Goal: Task Accomplishment & Management: Complete application form

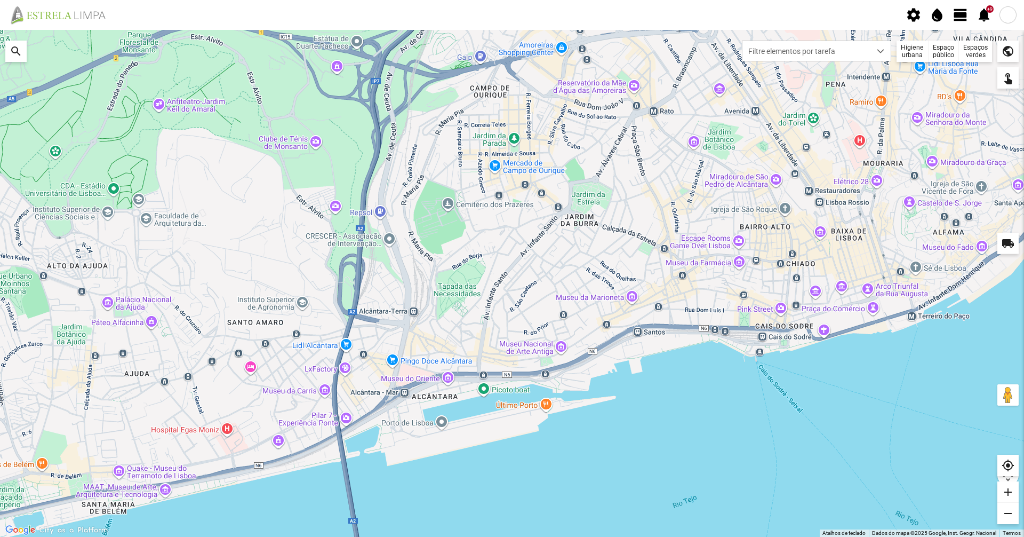
click at [511, 18] on span "view_day" at bounding box center [961, 15] width 16 height 16
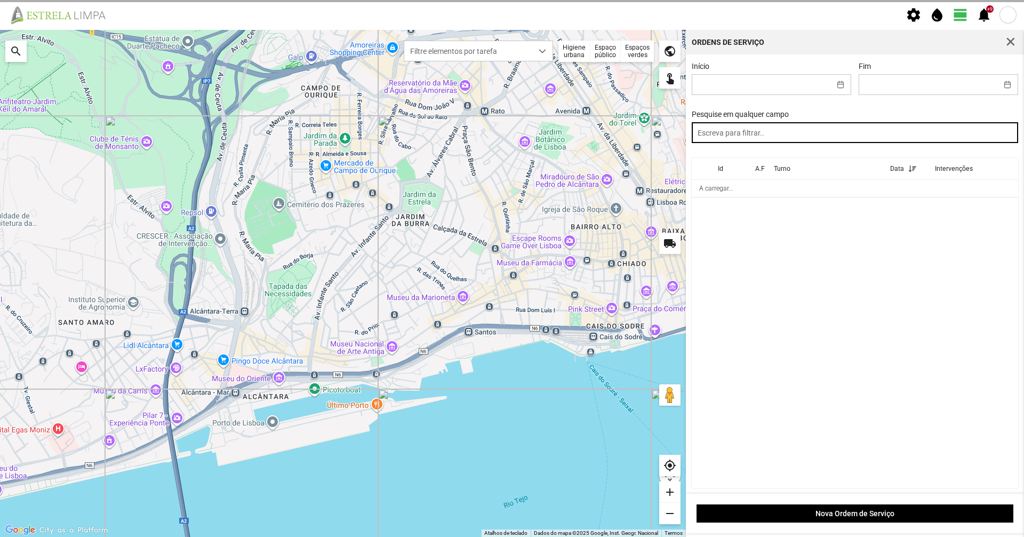
click at [511, 138] on input "text" at bounding box center [855, 132] width 327 height 21
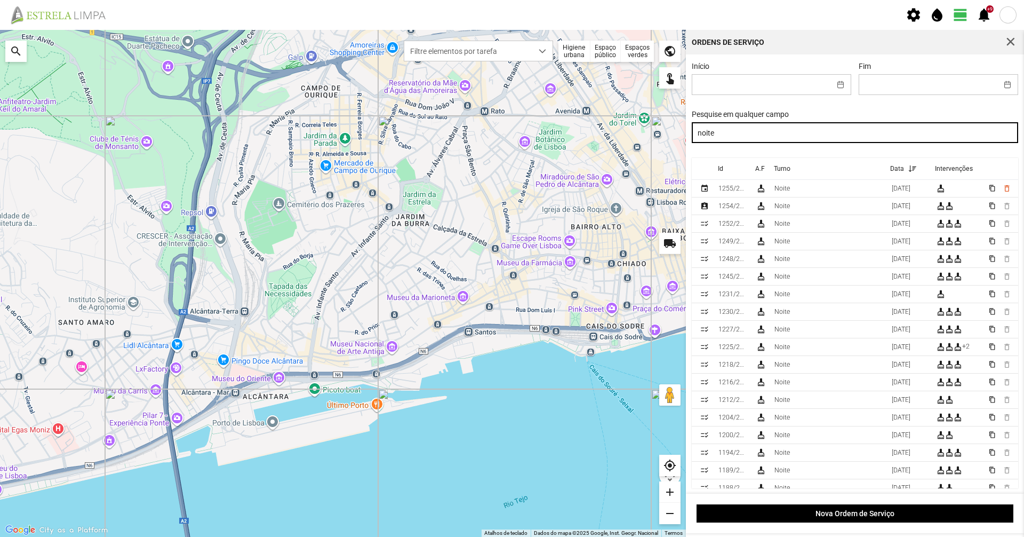
type input "noite"
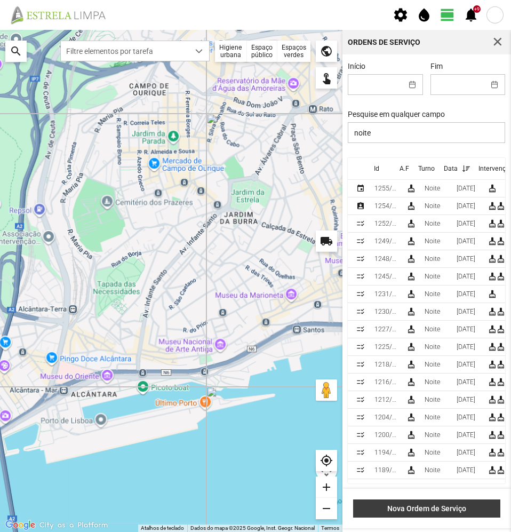
click at [437, 369] on span "Nova Ordem de Serviço" at bounding box center [427, 508] width 136 height 9
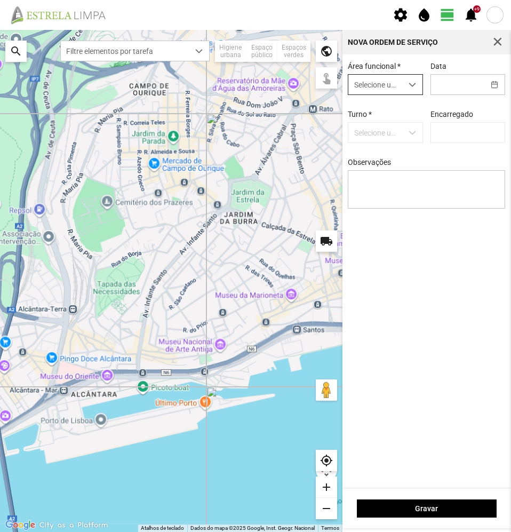
click at [396, 86] on span "Selecione um valor" at bounding box center [374, 85] width 53 height 20
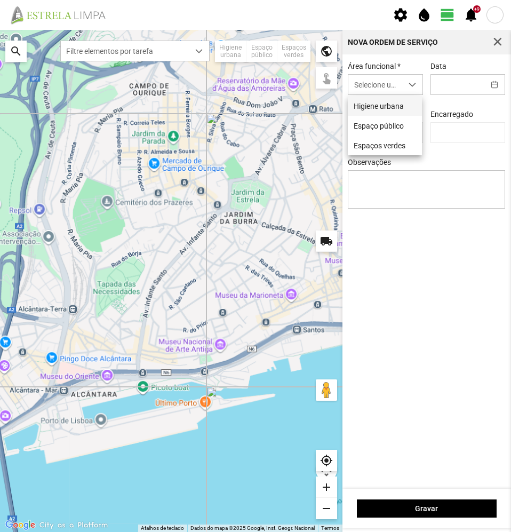
click at [394, 109] on li "Higiene urbana" at bounding box center [385, 106] width 74 height 20
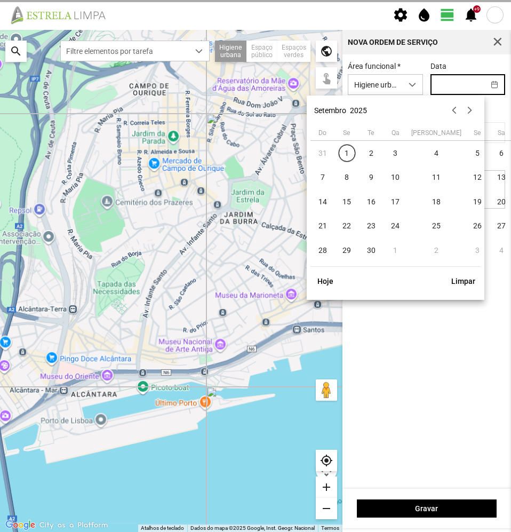
click at [448, 91] on input "text" at bounding box center [457, 85] width 53 height 20
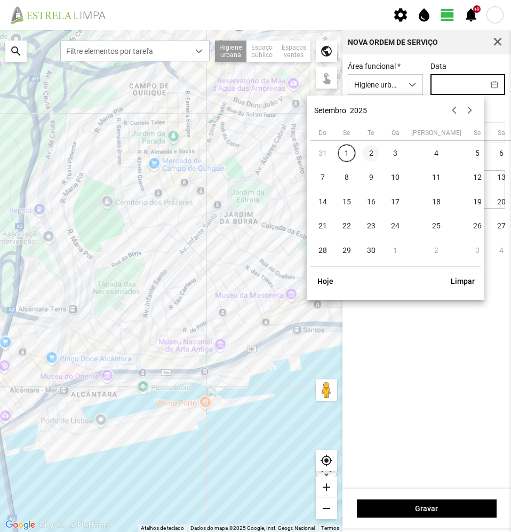
click at [370, 155] on span "2" at bounding box center [371, 153] width 17 height 17
type input "[DATE]"
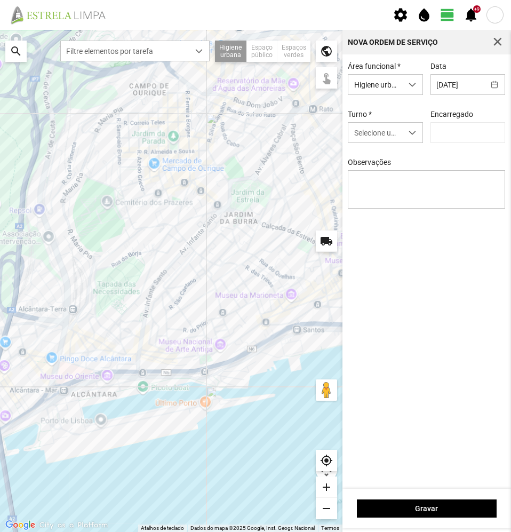
click at [370, 155] on span "2" at bounding box center [371, 153] width 17 height 17
click at [373, 135] on span "Selecione um turno" at bounding box center [374, 133] width 53 height 20
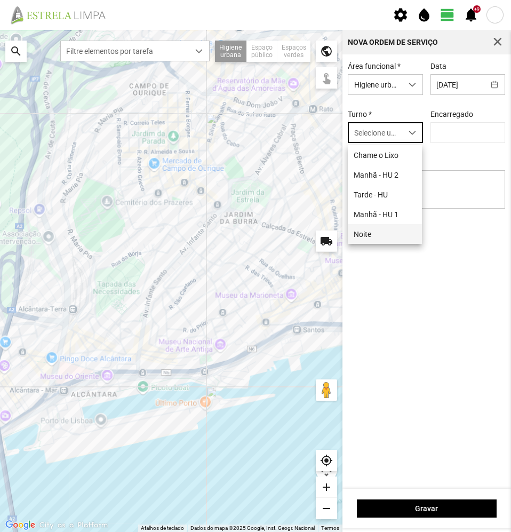
click at [374, 234] on li "Noite" at bounding box center [385, 234] width 74 height 20
type input "[PERSON_NAME]"
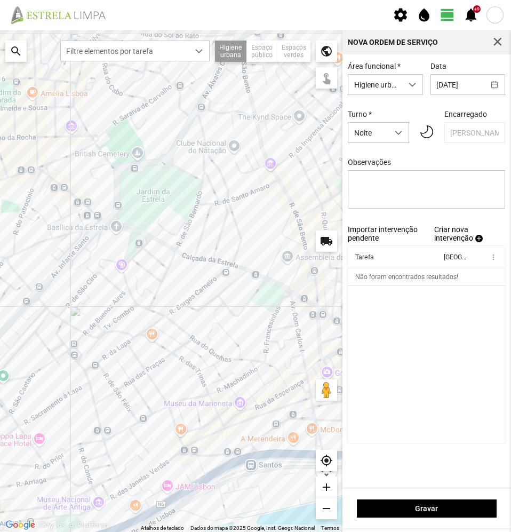
drag, startPoint x: 328, startPoint y: 191, endPoint x: 166, endPoint y: 283, distance: 185.7
click at [166, 283] on div at bounding box center [171, 281] width 343 height 502
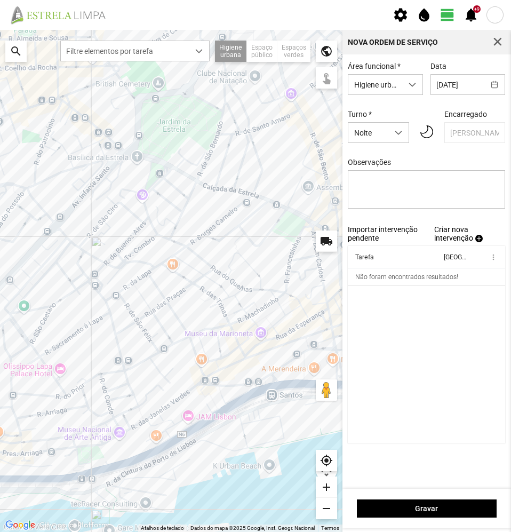
drag, startPoint x: 166, startPoint y: 283, endPoint x: 188, endPoint y: 211, distance: 75.6
click at [188, 211] on div at bounding box center [171, 281] width 343 height 502
click at [480, 242] on span "add" at bounding box center [478, 238] width 7 height 7
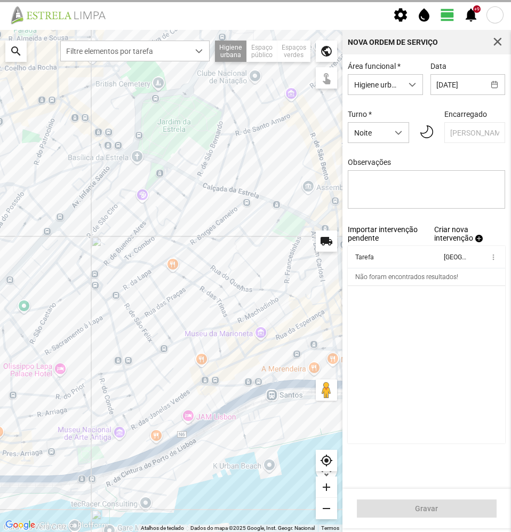
click at [480, 242] on div "Para navegar no mapa com gestos de toque, toque duas vezes sem soltar no mapa e…" at bounding box center [255, 281] width 511 height 502
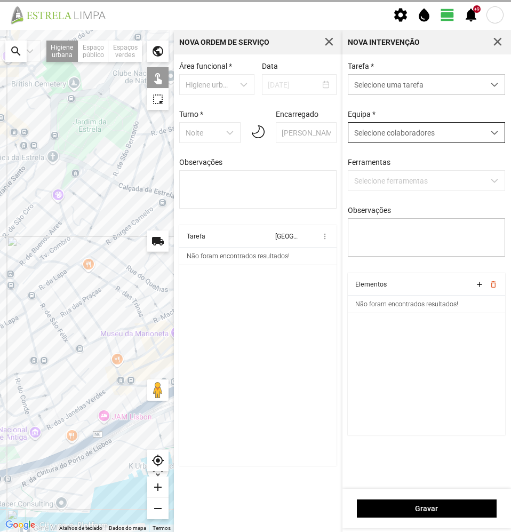
click at [417, 134] on span "Selecione colaboradores" at bounding box center [394, 133] width 81 height 9
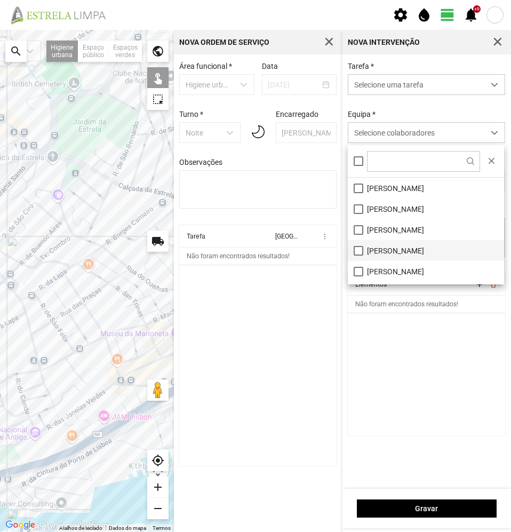
scroll to position [60, 0]
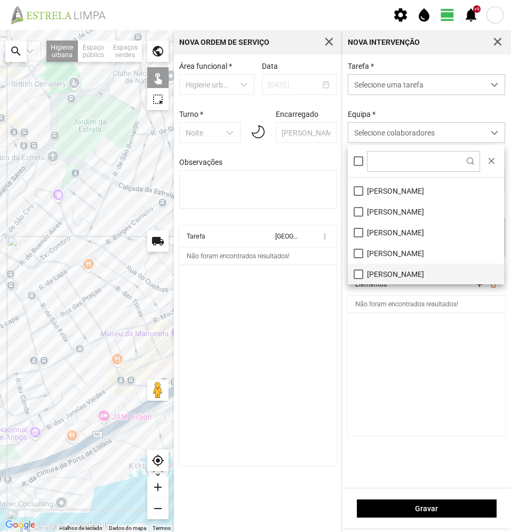
click at [383, 269] on li "[PERSON_NAME]" at bounding box center [426, 274] width 156 height 21
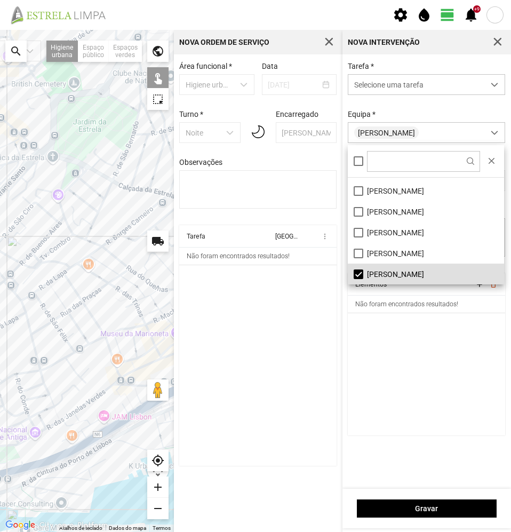
click at [387, 109] on div "Tarefa * Selecione uma tarefa Equipa * [PERSON_NAME] Selecione ferramentas Obse…" at bounding box center [426, 167] width 165 height 211
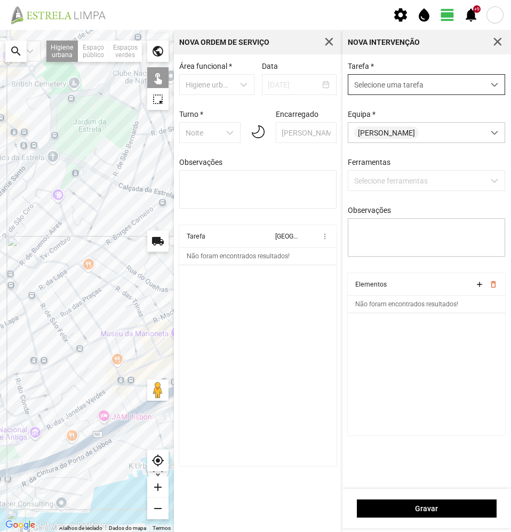
click at [395, 90] on span "Selecione uma tarefa" at bounding box center [416, 85] width 136 height 20
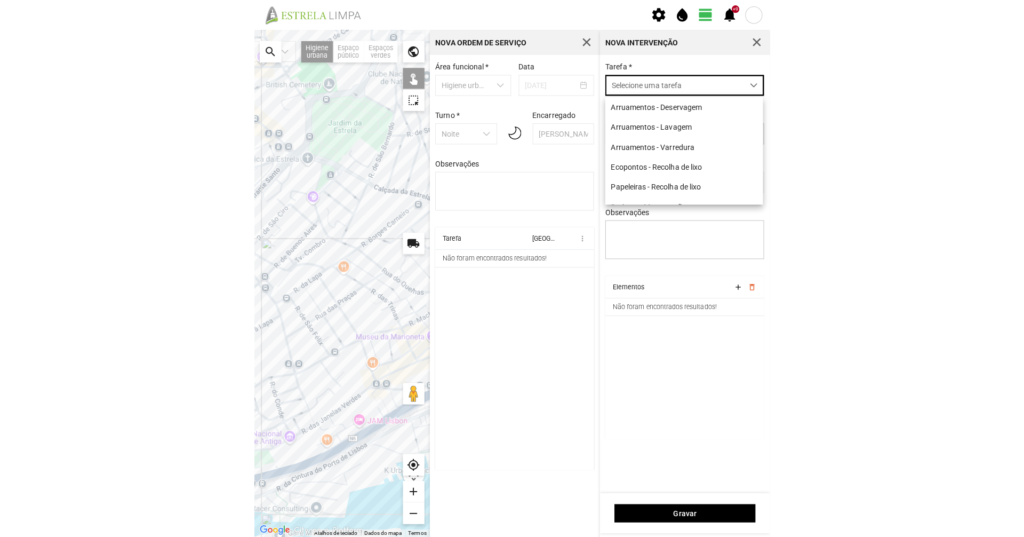
scroll to position [6, 47]
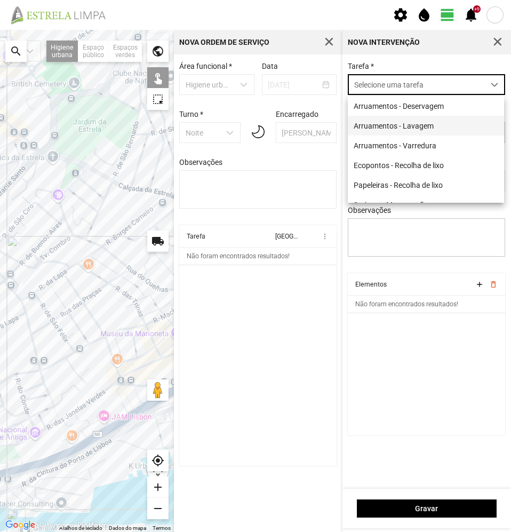
click at [412, 128] on li "Arruamentos - Lavagem" at bounding box center [426, 126] width 156 height 20
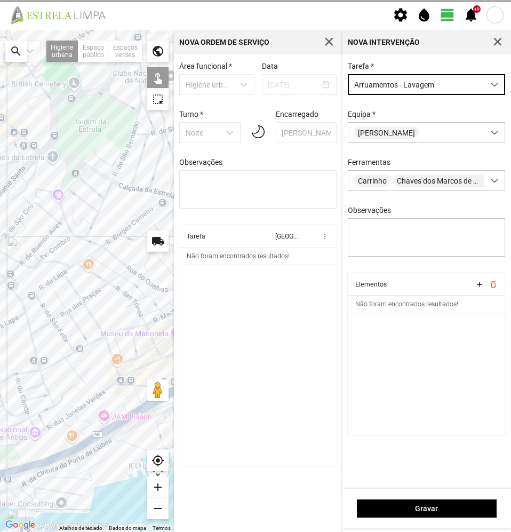
click at [408, 60] on div "Tarefa * Arruamentos - Lavagem [GEOGRAPHIC_DATA] * [PERSON_NAME] Carrinho Chave…" at bounding box center [427, 271] width 169 height 434
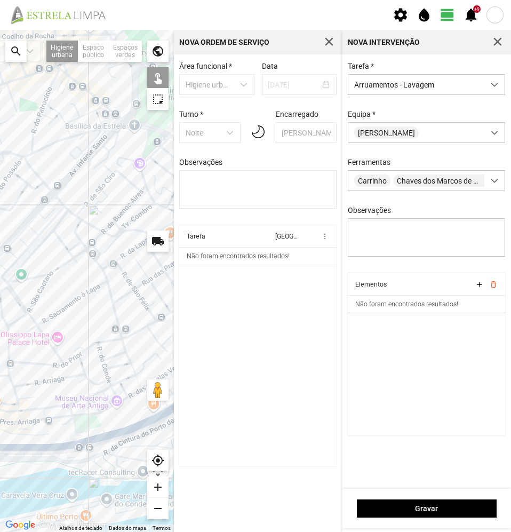
drag, startPoint x: 97, startPoint y: 299, endPoint x: 201, endPoint y: 276, distance: 106.4
click at [201, 276] on div "Para navegar no mapa com gestos de toque, toque duas vezes sem soltar no mapa e…" at bounding box center [255, 281] width 511 height 502
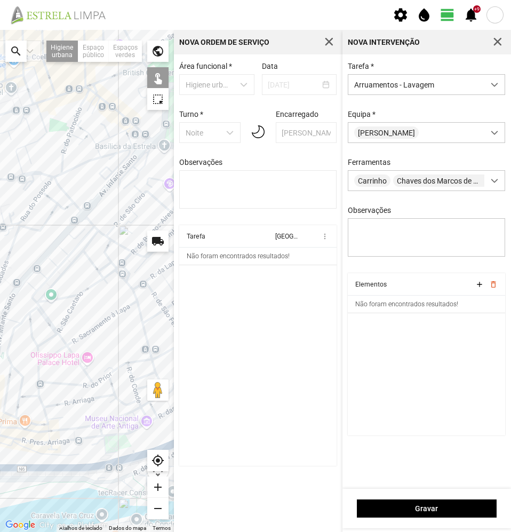
drag, startPoint x: 98, startPoint y: 301, endPoint x: 100, endPoint y: 296, distance: 6.4
click at [100, 296] on div at bounding box center [87, 281] width 174 height 502
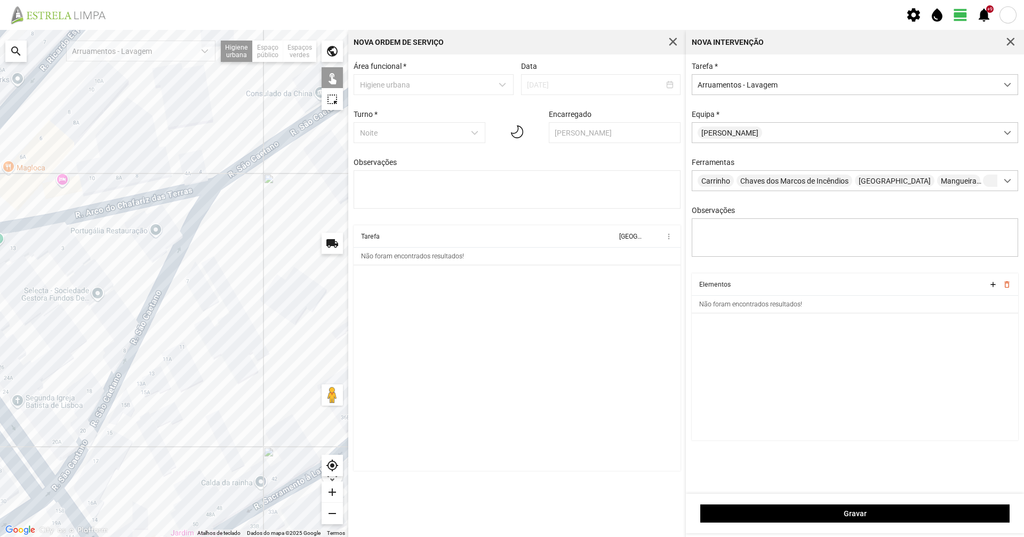
click at [174, 257] on div at bounding box center [174, 283] width 348 height 507
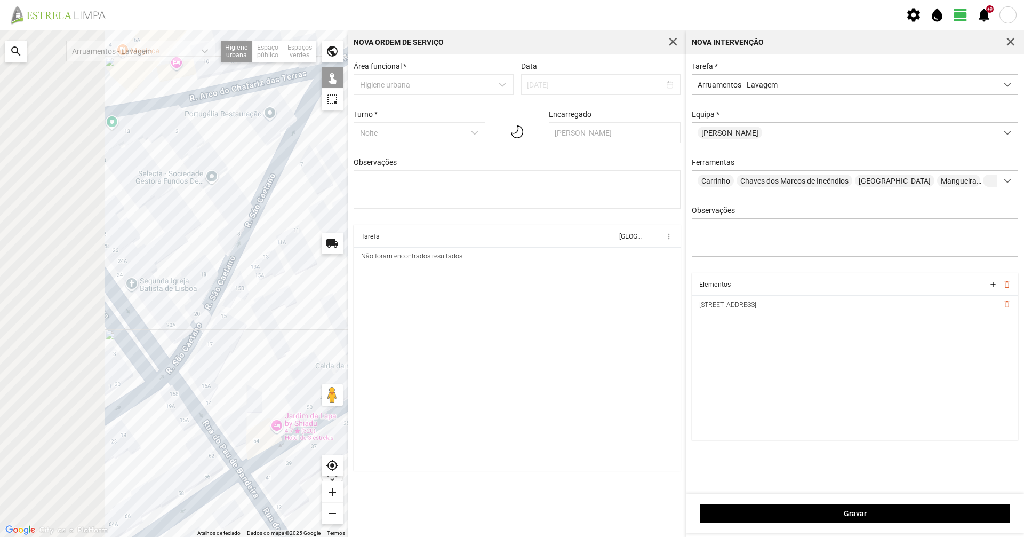
drag, startPoint x: 161, startPoint y: 319, endPoint x: 286, endPoint y: 182, distance: 185.4
click at [286, 182] on div at bounding box center [174, 283] width 348 height 507
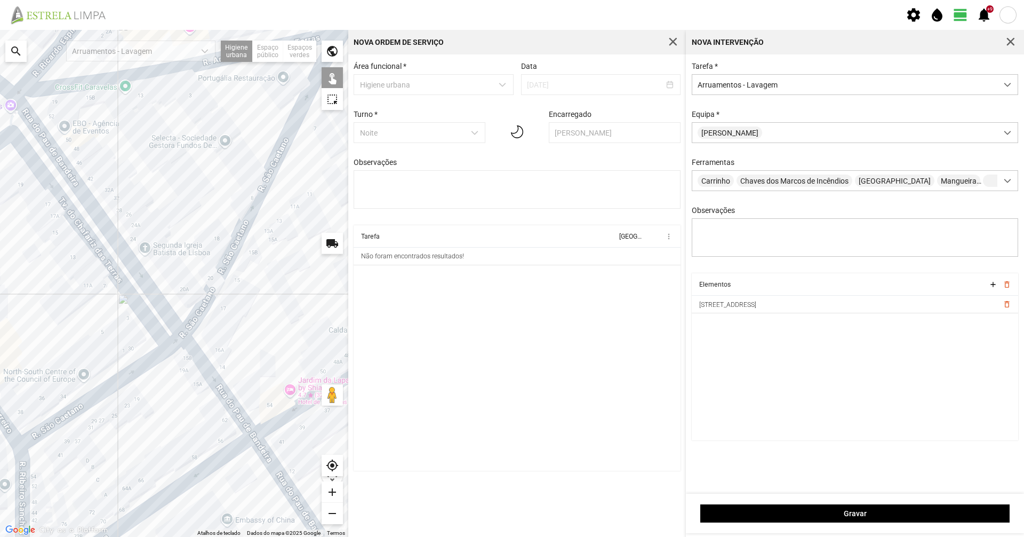
click at [96, 369] on div at bounding box center [174, 283] width 348 height 507
click at [120, 369] on div at bounding box center [174, 283] width 348 height 507
click at [140, 308] on div at bounding box center [174, 283] width 348 height 507
drag, startPoint x: 97, startPoint y: 310, endPoint x: 229, endPoint y: 257, distance: 142.7
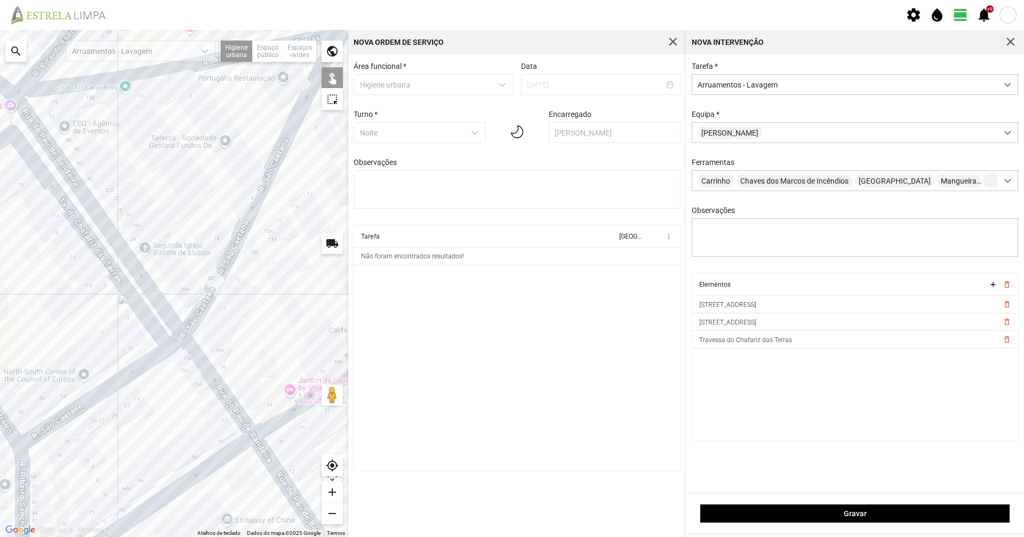
click at [229, 257] on div at bounding box center [174, 283] width 348 height 507
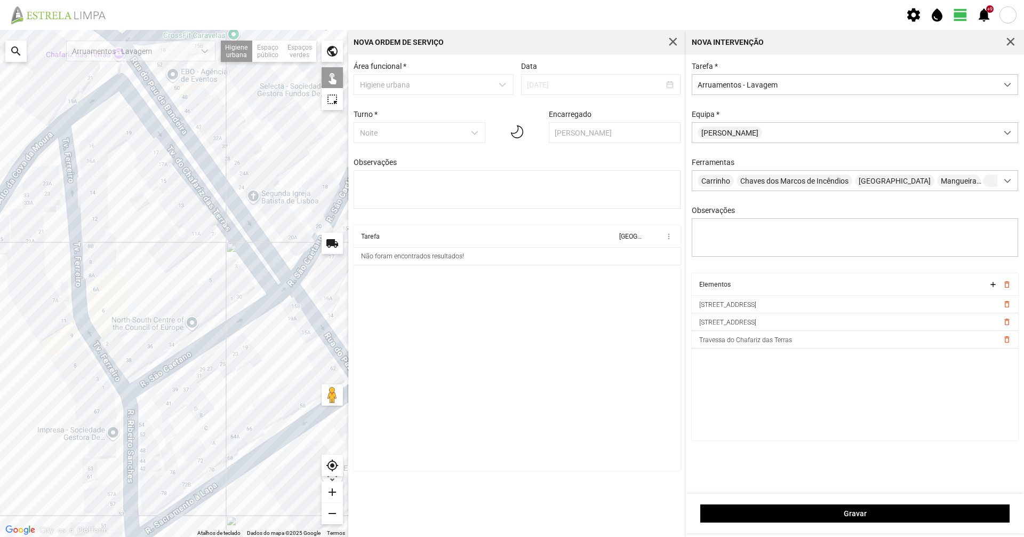
click at [79, 273] on div at bounding box center [174, 283] width 348 height 507
click at [92, 99] on div at bounding box center [174, 283] width 348 height 507
click at [95, 101] on div at bounding box center [174, 283] width 348 height 507
click at [117, 75] on div at bounding box center [174, 283] width 348 height 507
click at [47, 138] on div at bounding box center [174, 283] width 348 height 507
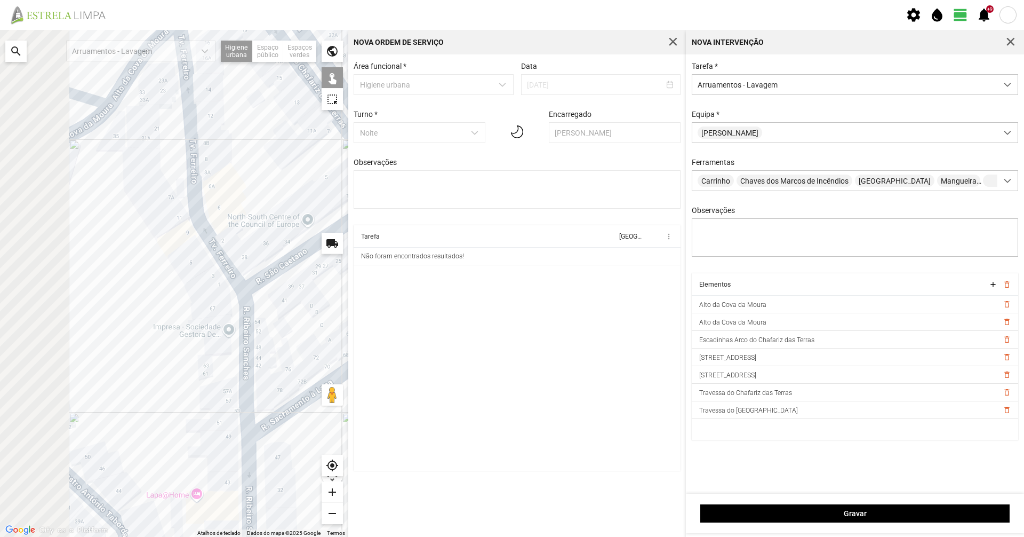
drag, startPoint x: 45, startPoint y: 195, endPoint x: 180, endPoint y: 81, distance: 177.2
click at [180, 81] on div at bounding box center [174, 283] width 348 height 507
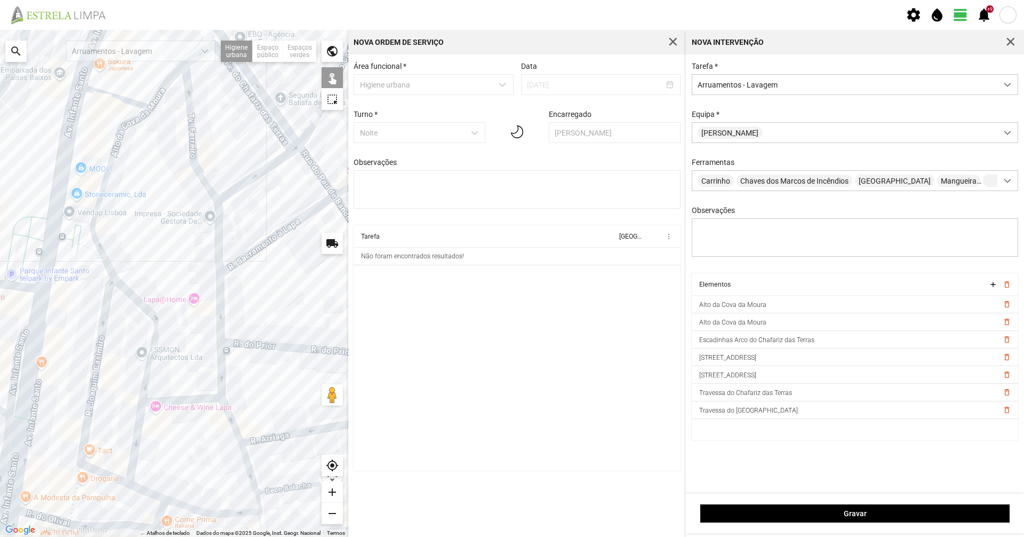
drag, startPoint x: 188, startPoint y: 373, endPoint x: 170, endPoint y: 144, distance: 229.6
click at [170, 144] on div at bounding box center [174, 283] width 348 height 507
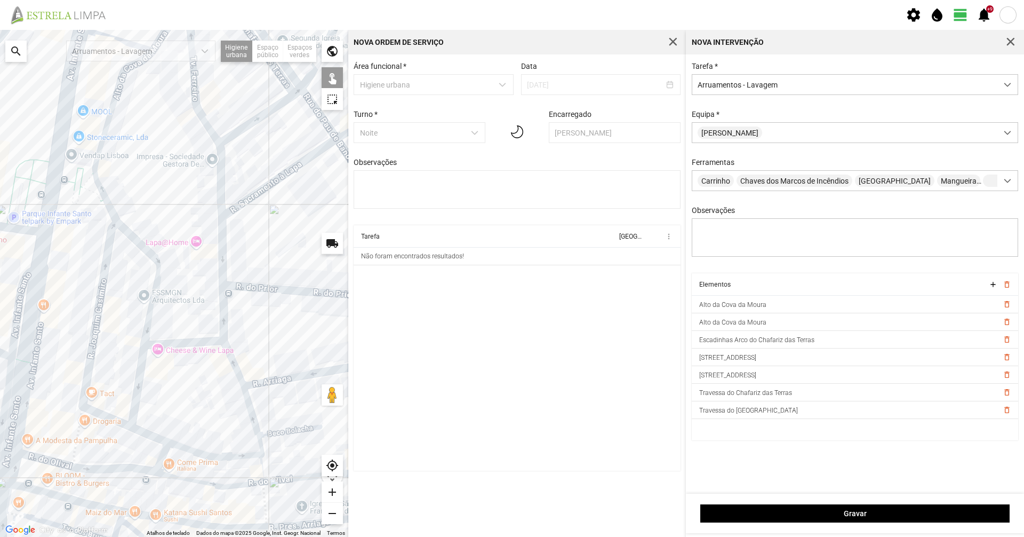
drag, startPoint x: 204, startPoint y: 379, endPoint x: 193, endPoint y: 316, distance: 64.0
click at [193, 316] on div at bounding box center [174, 283] width 348 height 507
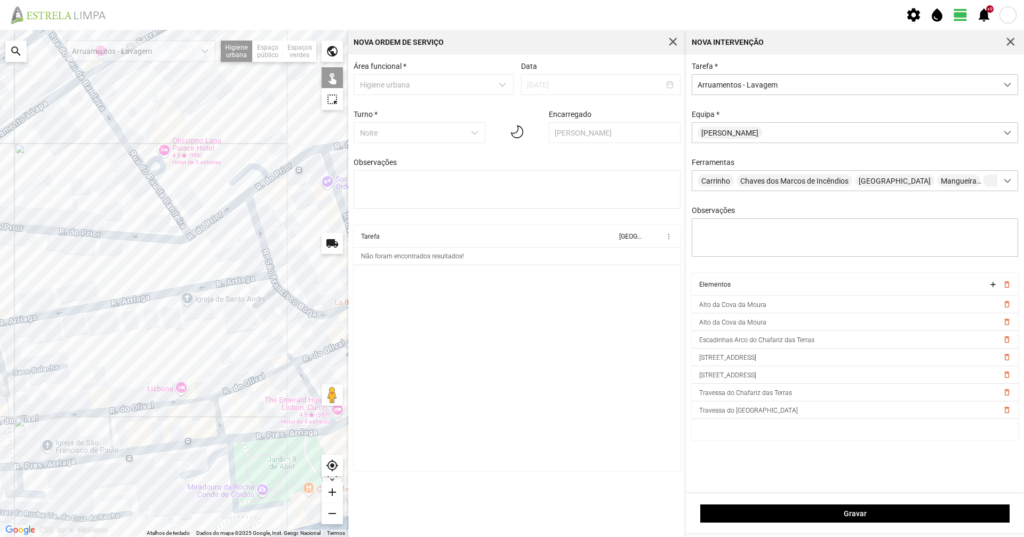
drag, startPoint x: 290, startPoint y: 420, endPoint x: 9, endPoint y: 384, distance: 283.5
click at [9, 369] on div at bounding box center [174, 283] width 348 height 507
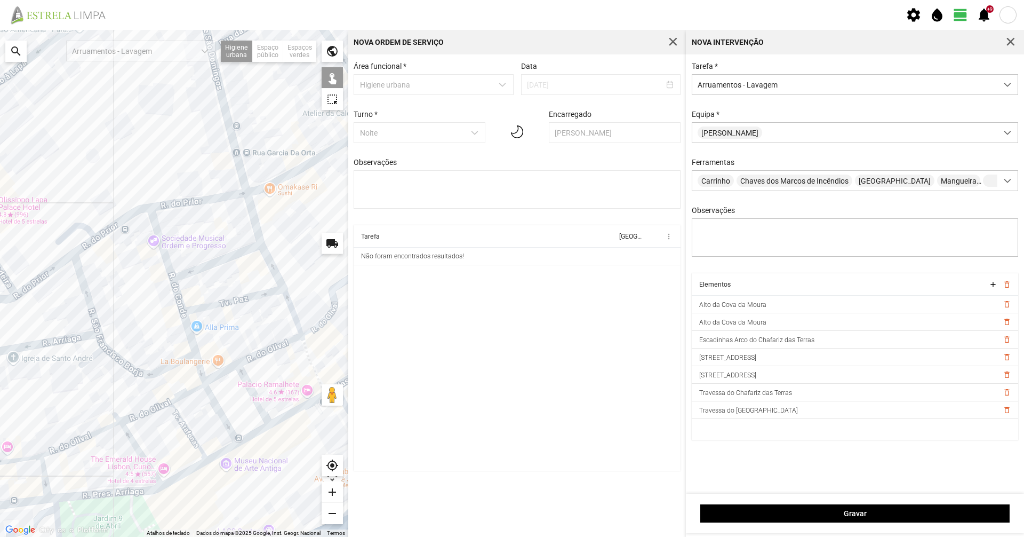
drag, startPoint x: 260, startPoint y: 347, endPoint x: 84, endPoint y: 415, distance: 188.6
click at [84, 369] on div at bounding box center [174, 283] width 348 height 507
click at [249, 356] on div at bounding box center [174, 283] width 348 height 507
click at [212, 369] on div at bounding box center [174, 283] width 348 height 507
click at [208, 369] on div at bounding box center [174, 283] width 348 height 507
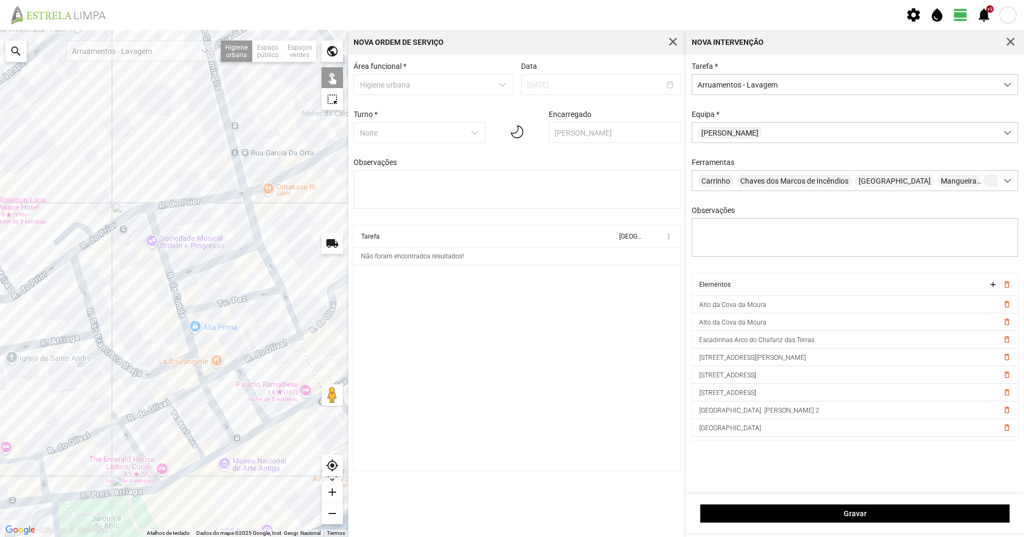
click at [255, 369] on div at bounding box center [174, 283] width 348 height 507
click at [228, 369] on div at bounding box center [174, 283] width 348 height 507
click at [230, 369] on div at bounding box center [174, 283] width 348 height 507
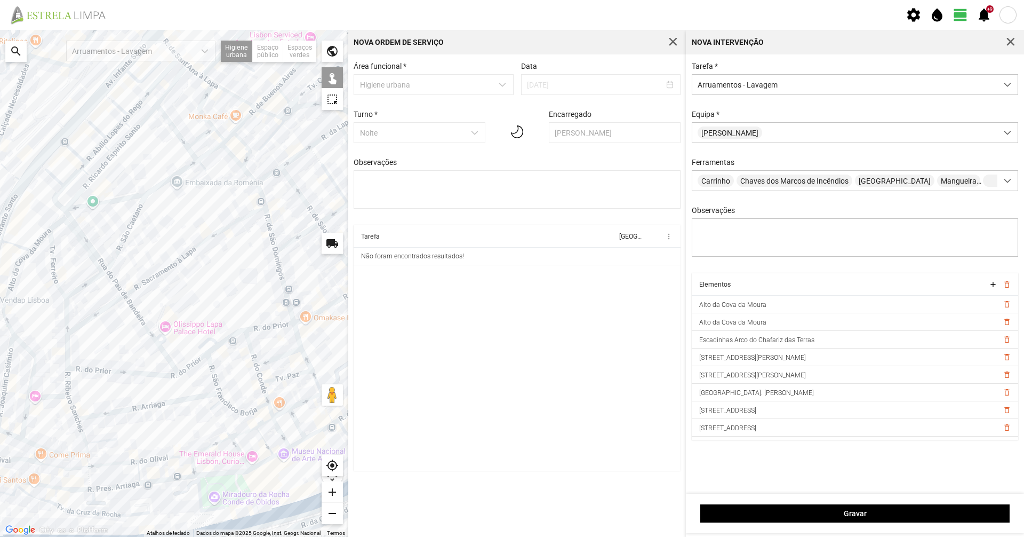
drag, startPoint x: 186, startPoint y: 322, endPoint x: 210, endPoint y: 278, distance: 50.1
click at [210, 278] on div at bounding box center [174, 283] width 348 height 507
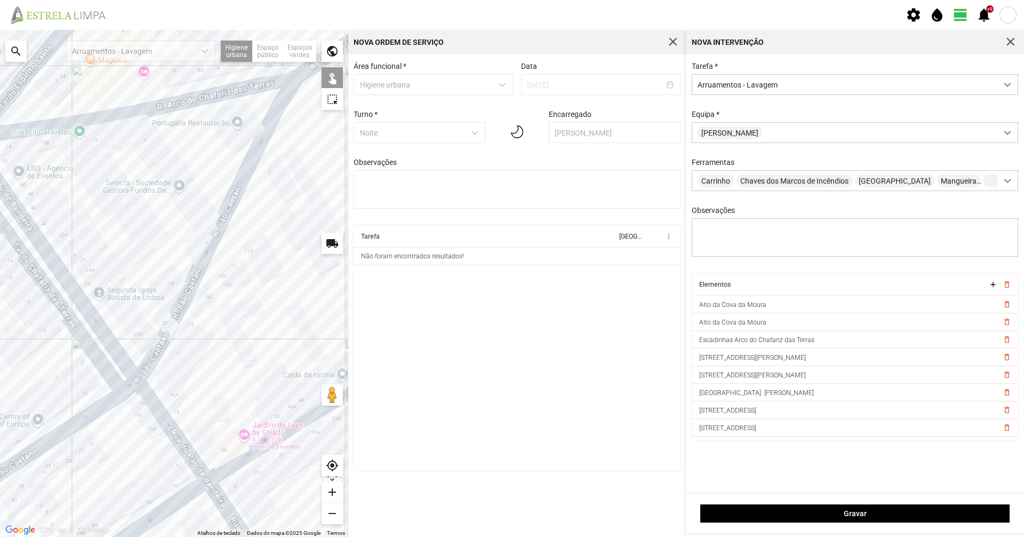
click at [168, 329] on div at bounding box center [174, 283] width 348 height 507
click at [106, 369] on div at bounding box center [174, 283] width 348 height 507
click at [511, 45] on span "button" at bounding box center [1011, 42] width 10 height 10
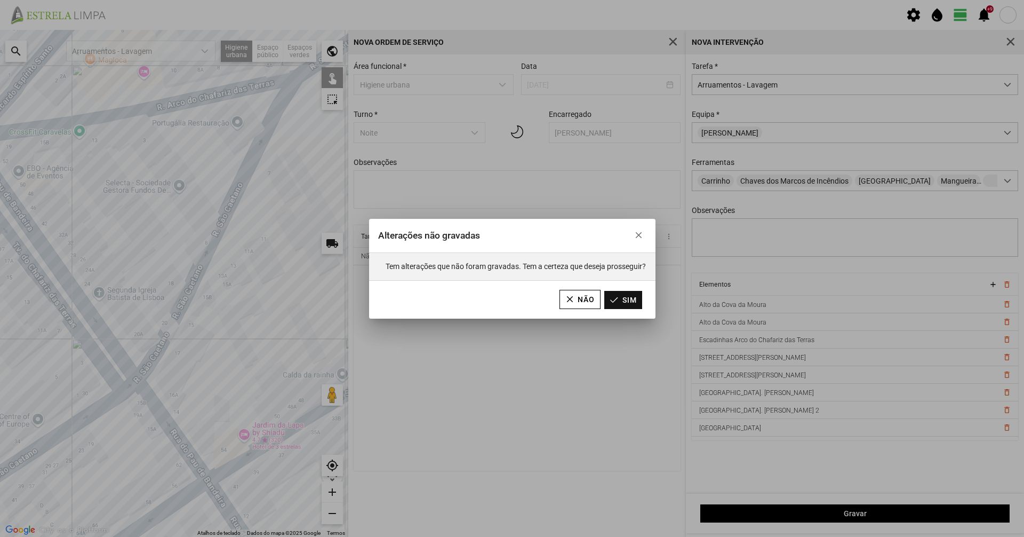
click at [511, 294] on button "Sim" at bounding box center [623, 300] width 38 height 18
